Goal: Task Accomplishment & Management: Manage account settings

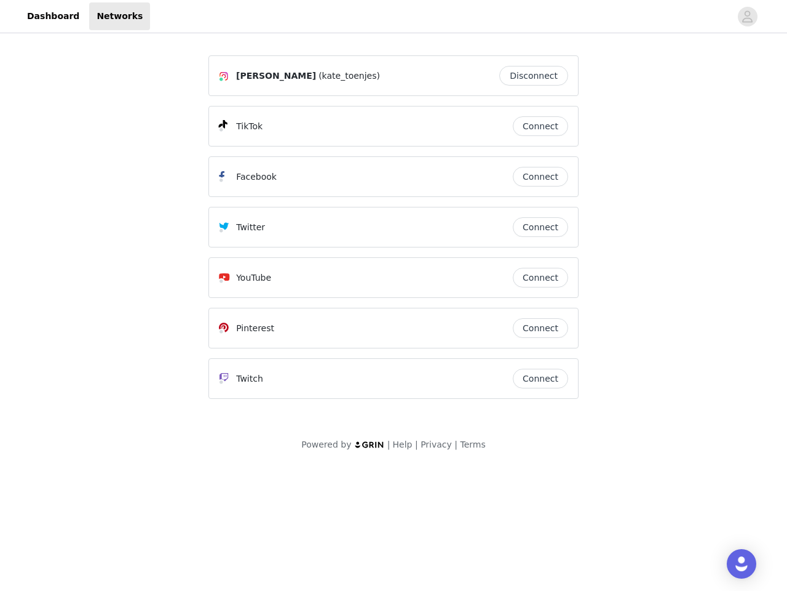
click at [394, 233] on div "Twitter" at bounding box center [366, 227] width 294 height 15
click at [394, 17] on div at bounding box center [440, 16] width 581 height 28
click at [748, 17] on icon "avatar" at bounding box center [748, 17] width 12 height 20
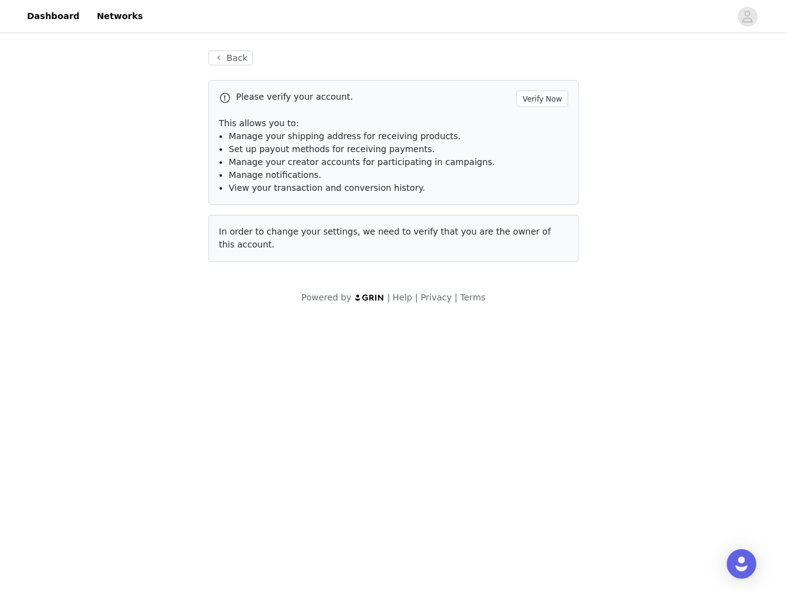
click at [537, 76] on div "Back Please verify your account. Verify Now This allows you to: Manage your shi…" at bounding box center [394, 156] width 400 height 241
click at [541, 126] on p "This allows you to:" at bounding box center [393, 123] width 349 height 13
click at [541, 177] on li "Manage notifications." at bounding box center [399, 175] width 340 height 13
click at [541, 227] on span "In order to change your settings, we need to verify that you are the owner of t…" at bounding box center [385, 237] width 332 height 23
click at [541, 277] on div "Back Please verify your account. Verify Now This allows you to: Manage your shi…" at bounding box center [394, 163] width 400 height 255
